Goal: Find specific page/section: Find specific page/section

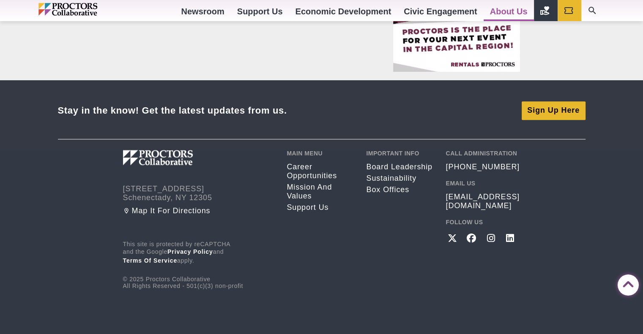
scroll to position [764, 0]
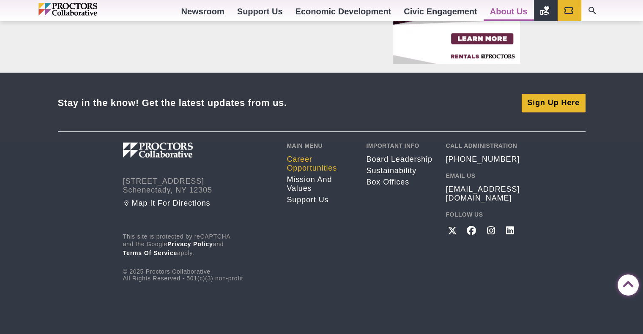
click at [301, 164] on link "Career opportunities" at bounding box center [320, 164] width 67 height 18
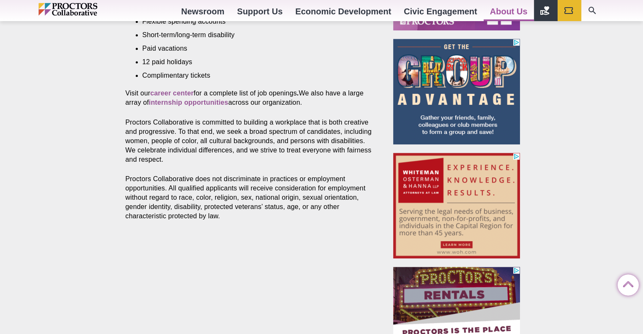
scroll to position [457, 0]
